Goal: Task Accomplishment & Management: Manage account settings

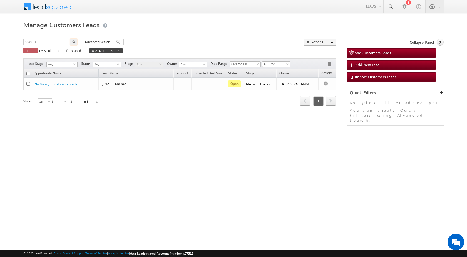
click at [0, 44] on body "Menu [PERSON_NAME] sitar a7@ks erve." at bounding box center [233, 79] width 467 height 158
type input "867842"
click at [74, 40] on img "button" at bounding box center [73, 41] width 3 height 3
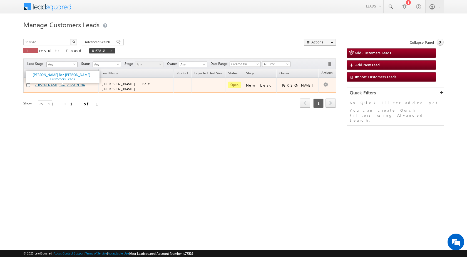
click at [59, 84] on link "[PERSON_NAME] Bee [PERSON_NAME] - Customers Leads" at bounding box center [75, 84] width 85 height 5
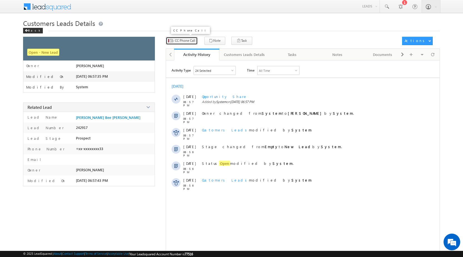
click at [186, 41] on span "CC Phone Call" at bounding box center [185, 40] width 20 height 5
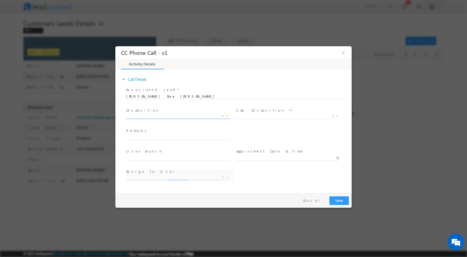
click at [228, 114] on span at bounding box center [227, 115] width 6 height 7
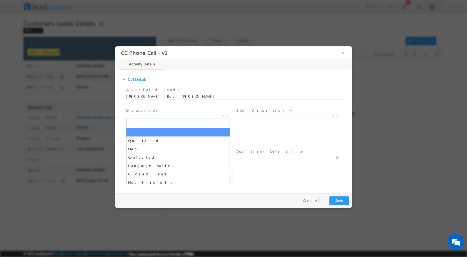
select select "akshay.gulhane@sgrlimited.in"
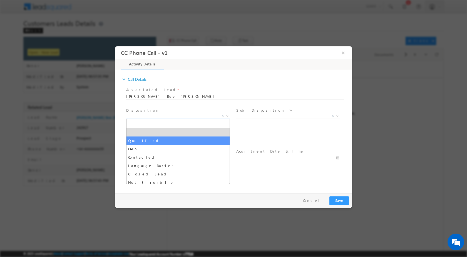
select select "Qualified"
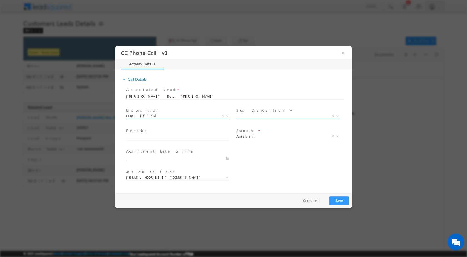
click at [339, 114] on b at bounding box center [337, 115] width 3 height 2
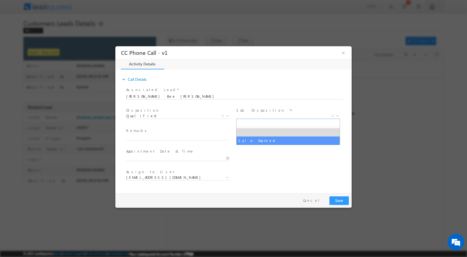
select select "Sale Marked"
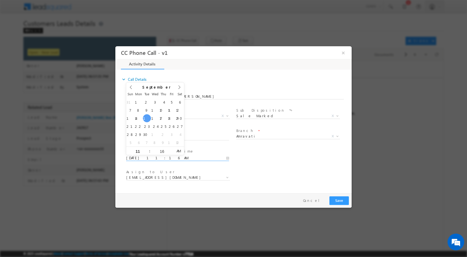
click at [228, 159] on input "09/16/2025 11:16 AM" at bounding box center [177, 158] width 103 height 6
type input "09/17/2025 11:16 AM"
click at [164, 150] on input "16" at bounding box center [161, 151] width 23 height 4
type input "00"
type input "09/17/2025 11:00 AM"
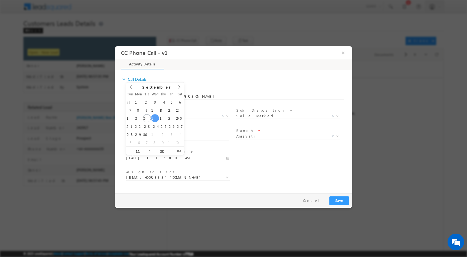
click at [298, 169] on div "Assign to User * akshay.gulhane@sgrlimited.in atul.ashtunkar@sgrlimited.in datt…" at bounding box center [238, 177] width 227 height 21
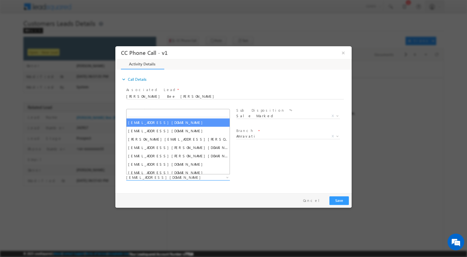
click at [228, 177] on b at bounding box center [227, 177] width 3 height 2
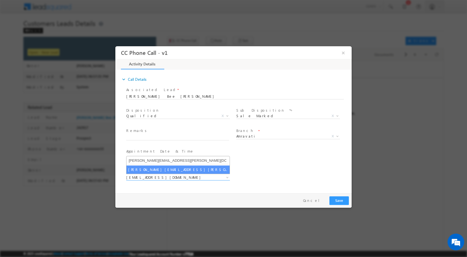
type input "vaibhav.dhanke@sgrlimited.in"
select select "vaibhav.dhanke@sgrlimited.in"
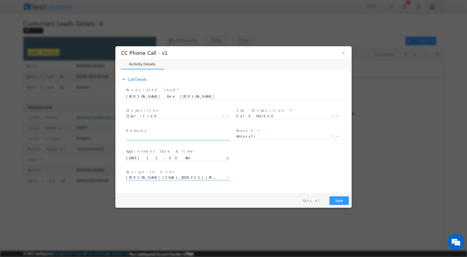
click at [165, 137] on input "text" at bounding box center [177, 137] width 103 height 6
paste input "16/09-Customer Name is Firoz Bee Sheikh Raheman Customer age is 45 yrs loan typ…"
type input "16/09-Customer Name is Firoz Bee Sheikh Raheman Customer age is 45 yrs loan typ…"
click at [341, 202] on button "Save" at bounding box center [339, 200] width 19 height 9
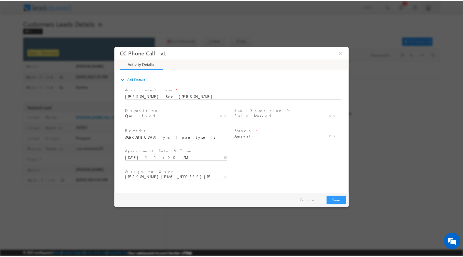
scroll to position [0, 0]
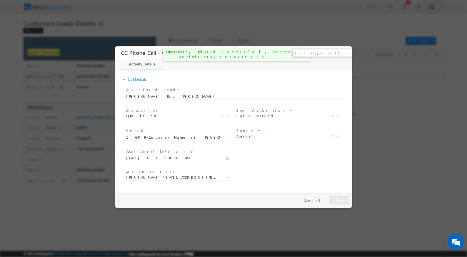
click at [345, 52] on button "×" at bounding box center [343, 52] width 9 height 10
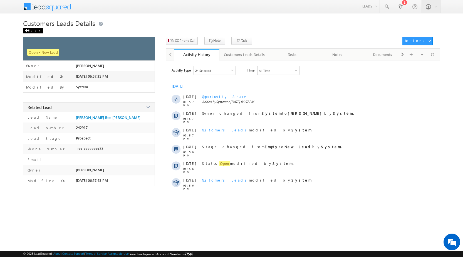
click at [29, 30] on div "Back" at bounding box center [33, 31] width 20 height 6
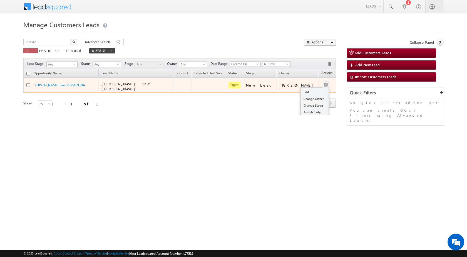
click at [322, 83] on div "Edit Change Owner Change Stage Add Activity Add Task Delete" at bounding box center [326, 84] width 9 height 7
click at [308, 90] on td "[PERSON_NAME]" at bounding box center [297, 85] width 42 height 15
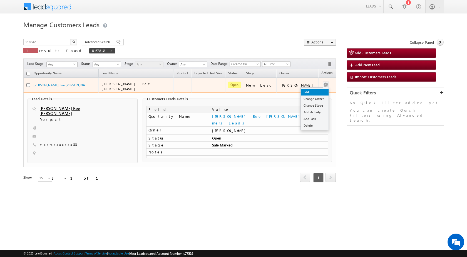
click at [315, 90] on link "Edit" at bounding box center [315, 92] width 28 height 7
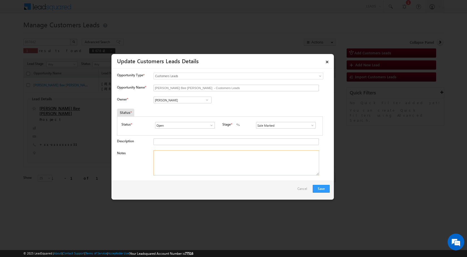
click at [191, 165] on textarea "Notes" at bounding box center [237, 162] width 166 height 25
paste textarea "16/09-Customer Name is Firoz Bee Sheikh Raheman Customer age is 45 yrs loan typ…"
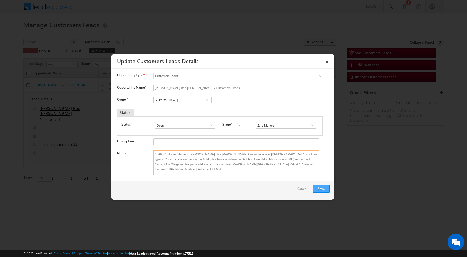
type textarea "16/09-Customer Name is Firoz Bee Sheikh Raheman Customer age is 45 yrs loan typ…"
click at [320, 186] on button "Save" at bounding box center [321, 189] width 17 height 8
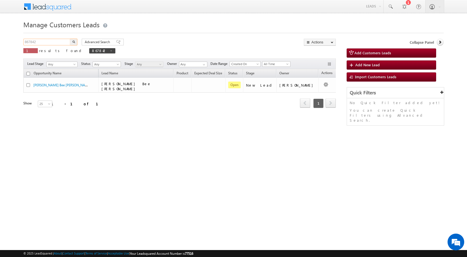
drag, startPoint x: 50, startPoint y: 42, endPoint x: 0, endPoint y: 42, distance: 50.3
click at [0, 42] on body "Menu [PERSON_NAME] sitar a7@ks erve." at bounding box center [233, 79] width 467 height 158
paste input "83767"
type input "883767"
click at [73, 42] on img "button" at bounding box center [73, 41] width 3 height 3
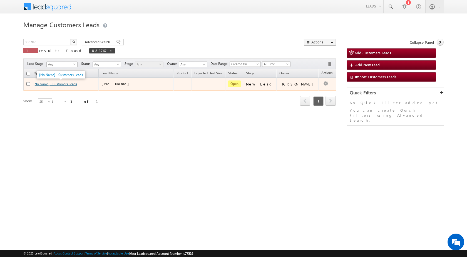
click at [67, 83] on link "[No Name] - Customers Leads" at bounding box center [55, 84] width 44 height 4
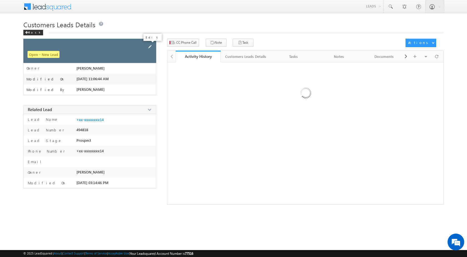
click at [152, 45] on span at bounding box center [150, 47] width 6 height 6
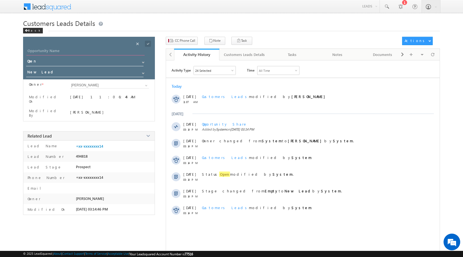
click at [71, 51] on input "Opportunity Name" at bounding box center [85, 52] width 118 height 8
paste input "DEEPAK TALIYAN"
type input "DEEPAK TALIYAN"
click at [150, 43] on span at bounding box center [148, 44] width 6 height 6
click at [179, 41] on span "CC Phone Call" at bounding box center [185, 40] width 20 height 5
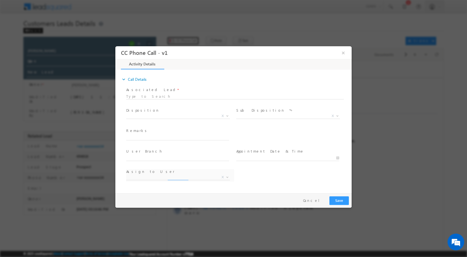
select select "abhinav.punia1@sgrlimited.in"
click at [228, 115] on b at bounding box center [227, 115] width 3 height 2
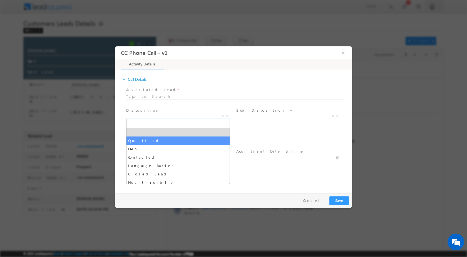
select select "Qualified"
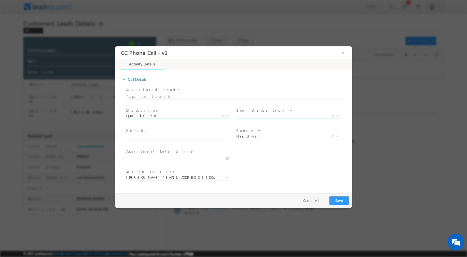
click at [335, 116] on span at bounding box center [337, 115] width 6 height 7
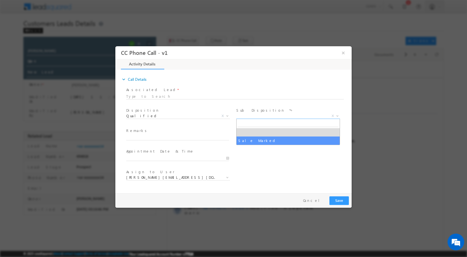
select select "Sale Marked"
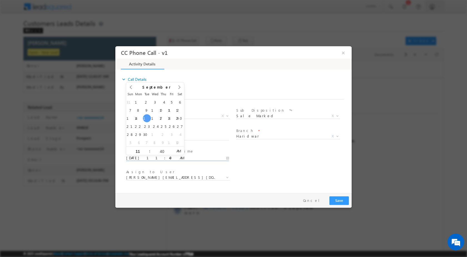
click at [229, 156] on input "09/16/2025 11:40 AM" at bounding box center [177, 158] width 103 height 6
type input "09/17/2025 11:40 AM"
click at [165, 150] on input "40" at bounding box center [161, 151] width 23 height 4
type input "00"
type input "09/17/2025 11:00 AM"
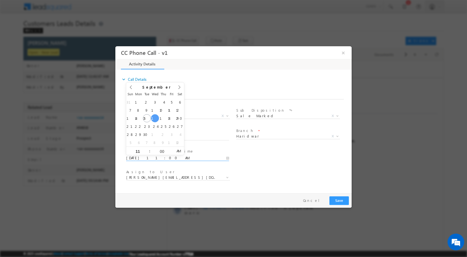
click at [281, 183] on div "Assign to User * abhinav.punia1@sgrlimited.in abhishek.sharma1@sgrlimited.in am…" at bounding box center [238, 177] width 227 height 21
click at [225, 177] on span at bounding box center [227, 176] width 6 height 7
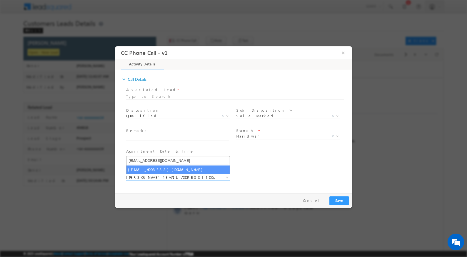
type input "amit.kumar6@sgrlimited.in"
select select "amit.kumar6@sgrlimited.in"
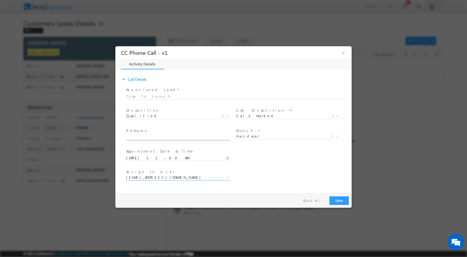
click at [160, 136] on input "text" at bounding box center [177, 137] width 103 height 6
paste input "16/09-Customer Name is DEEPAK TALIYAN Customer age is 41 yrs Loan type is LAP B…"
type input "16/09-Customer Name is DEEPAK TALIYAN Customer age is 41 yrs Loan type is LAP B…"
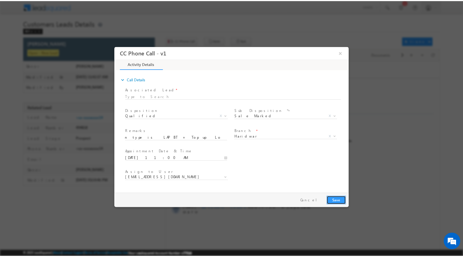
scroll to position [0, 0]
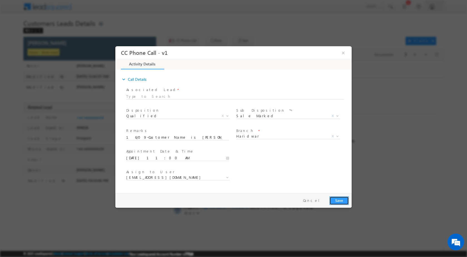
click at [332, 197] on button "Save" at bounding box center [339, 200] width 19 height 9
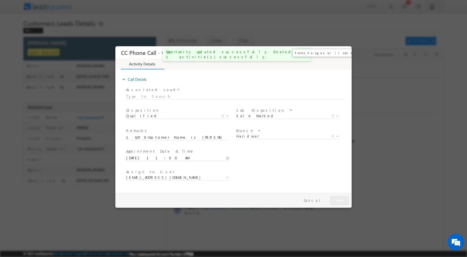
click at [342, 53] on button "×" at bounding box center [343, 52] width 9 height 10
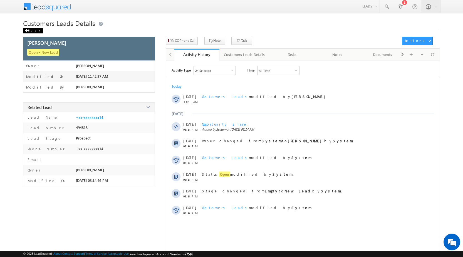
click at [33, 29] on div "Back" at bounding box center [33, 31] width 20 height 6
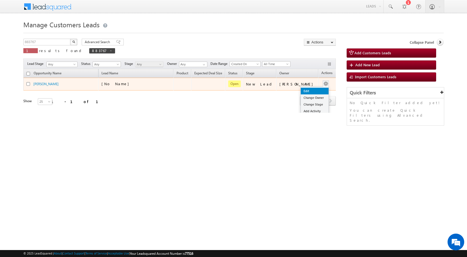
click at [312, 89] on link "Edit" at bounding box center [315, 91] width 28 height 7
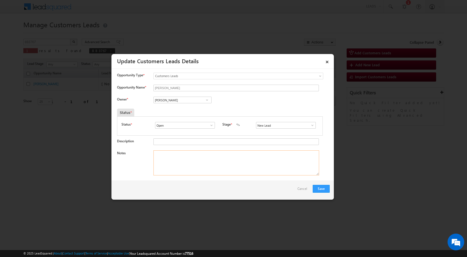
click at [161, 162] on textarea "Notes" at bounding box center [237, 162] width 166 height 25
paste textarea "16/09-Customer Name is [PERSON_NAME] Customer age is [DEMOGRAPHIC_DATA] yrs Loa…"
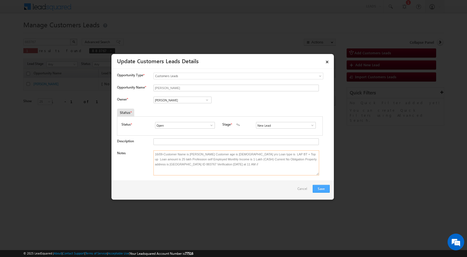
type textarea "16/09-Customer Name is [PERSON_NAME] Customer age is [DEMOGRAPHIC_DATA] yrs Loa…"
click at [325, 188] on button "Save" at bounding box center [321, 189] width 17 height 8
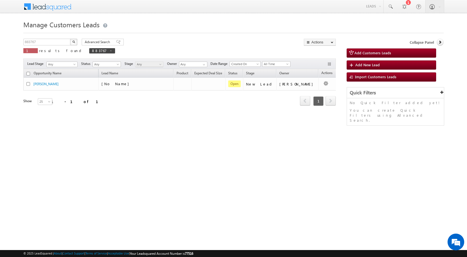
click at [184, 136] on div "Manage Customers Leads Customers Leads updated successfully. 883767 X 1 results…" at bounding box center [233, 88] width 421 height 139
drag, startPoint x: 53, startPoint y: 40, endPoint x: 6, endPoint y: 40, distance: 47.6
click at [6, 40] on body "Menu [PERSON_NAME] sitar a7@ks erve." at bounding box center [233, 79] width 467 height 158
paste input "440"
type input "884407"
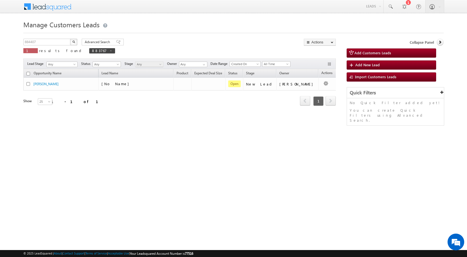
click at [74, 42] on img "button" at bounding box center [73, 41] width 3 height 3
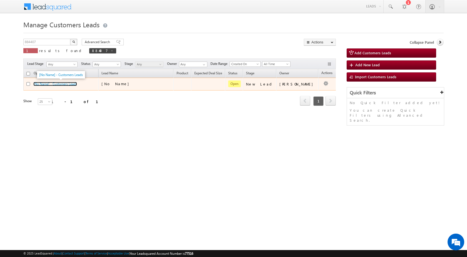
click at [53, 82] on link "[No Name] - Customers Leads" at bounding box center [55, 84] width 44 height 4
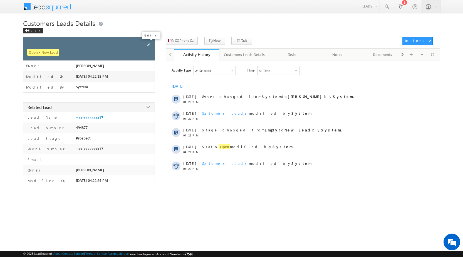
click at [150, 44] on span at bounding box center [148, 45] width 6 height 6
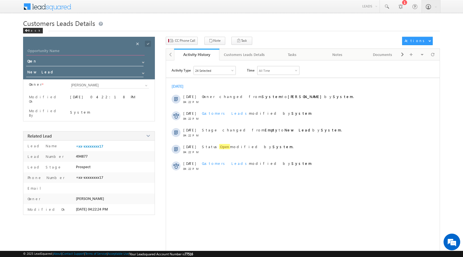
click at [67, 50] on input "Opportunity Name" at bounding box center [85, 52] width 118 height 8
paste input "[PERSON_NAME]"
type input "[PERSON_NAME]"
click at [149, 43] on span at bounding box center [148, 44] width 6 height 6
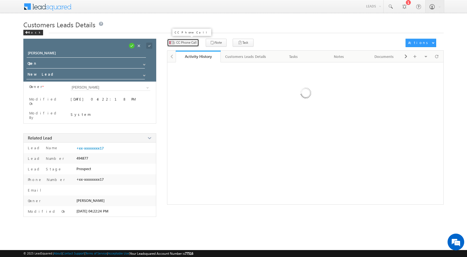
click at [183, 42] on span "CC Phone Call" at bounding box center [186, 42] width 20 height 5
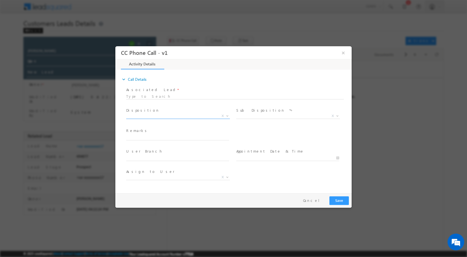
click at [228, 115] on b at bounding box center [227, 115] width 3 height 2
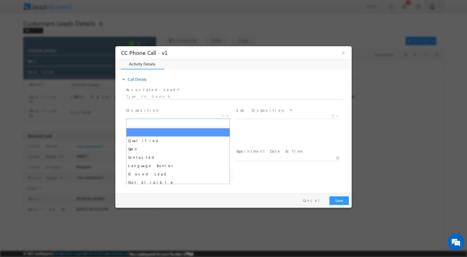
select select "Rose.Shyse+sgrl@leadsquared.com"
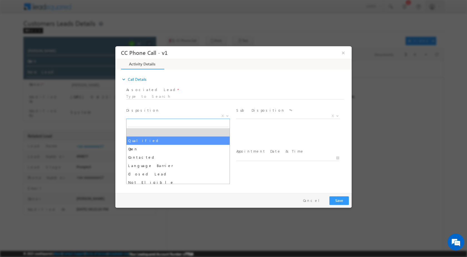
select select "Qualified"
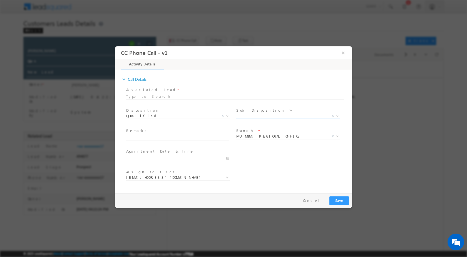
click at [333, 114] on span "X" at bounding box center [333, 115] width 2 height 5
click at [337, 115] on b at bounding box center [337, 115] width 3 height 2
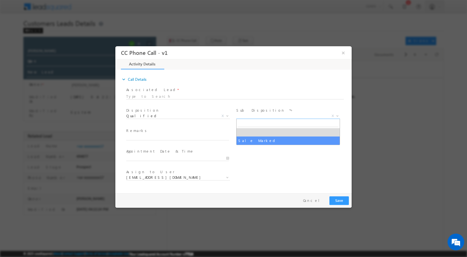
select select "Sale Marked"
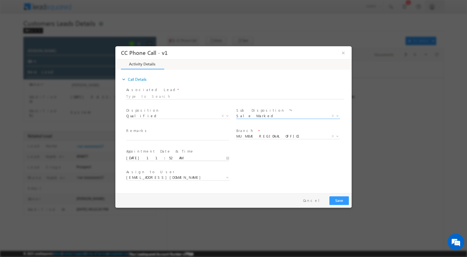
click at [228, 158] on input "09/16/2025 11:52 AM" at bounding box center [177, 158] width 103 height 6
type input "09/16/2025 11:52 AM"
type input "04"
type input "09/16/2025 4:52 AM"
click at [162, 149] on div "52" at bounding box center [161, 150] width 23 height 8
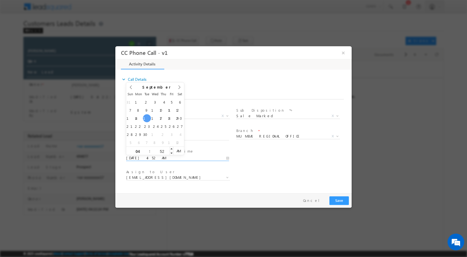
click at [162, 152] on input "52" at bounding box center [161, 151] width 23 height 4
type input "00"
type input "09/16/2025 4:00 PM"
click at [179, 150] on span "PM" at bounding box center [179, 150] width 10 height 8
click at [257, 156] on div "User Branch * Appointment Date & Time * 09/16/2025 4:00 PM" at bounding box center [238, 157] width 227 height 21
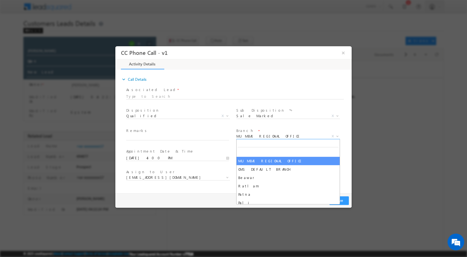
click at [335, 134] on span at bounding box center [337, 135] width 6 height 7
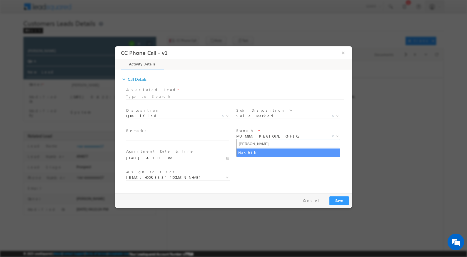
type input "Nash"
select select "Nashik"
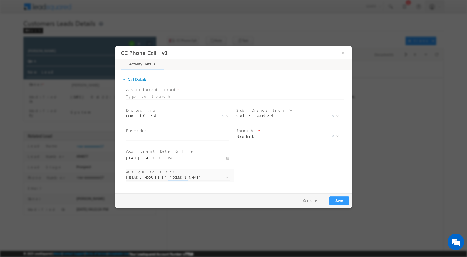
select select "[EMAIL_ADDRESS][DOMAIN_NAME]"
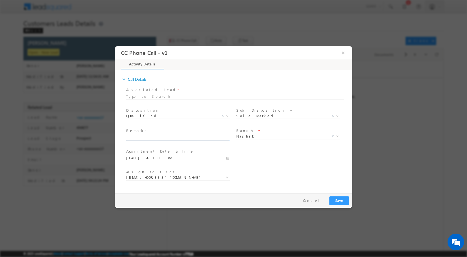
click at [178, 137] on input "text" at bounding box center [177, 137] width 103 height 6
paste input "16/09-Customer Name is Sanjay Bagul Customer age is 55 yrs loan type is Home pu…"
type input "16/09-Customer Name is Sanjay Bagul Customer age is 55 yrs loan type is Home pu…"
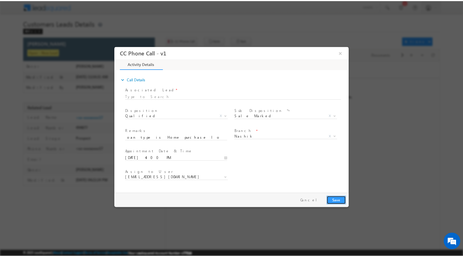
scroll to position [0, 0]
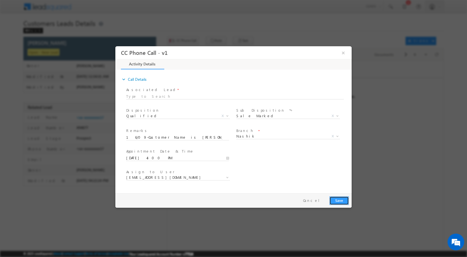
click at [341, 198] on button "Save" at bounding box center [339, 200] width 19 height 9
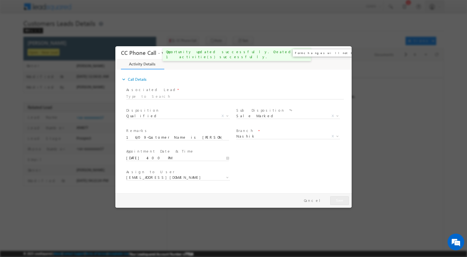
click at [345, 53] on button "×" at bounding box center [343, 52] width 9 height 10
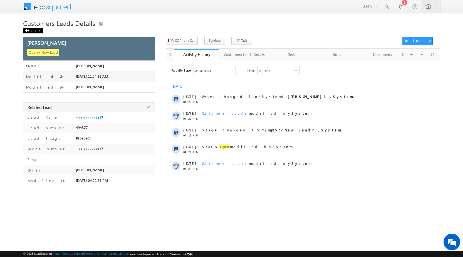
click at [34, 29] on div "Back" at bounding box center [33, 31] width 20 height 6
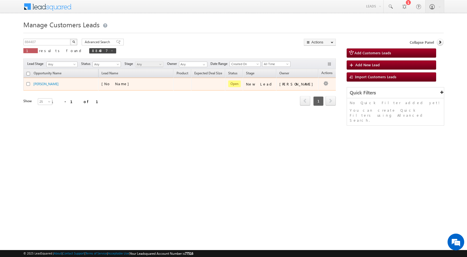
click at [326, 82] on td "Edit Change Owner Change Stage Add Activity Add Task Delete" at bounding box center [329, 84] width 23 height 13
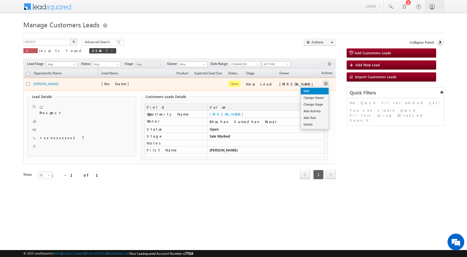
click at [308, 90] on link "Edit" at bounding box center [315, 91] width 28 height 7
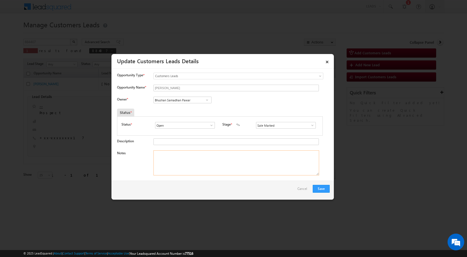
click at [196, 165] on textarea "Notes" at bounding box center [237, 162] width 166 height 25
click at [180, 162] on textarea "Notes" at bounding box center [237, 162] width 166 height 25
paste textarea "16/09-Customer Name is [PERSON_NAME] Customer age is [DEMOGRAPHIC_DATA] yrs loa…"
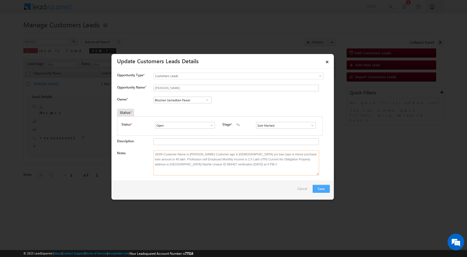
type textarea "16/09-Customer Name is [PERSON_NAME] Customer age is [DEMOGRAPHIC_DATA] yrs loa…"
click at [325, 190] on button "Save" at bounding box center [321, 189] width 17 height 8
